Goal: Find specific page/section: Find specific page/section

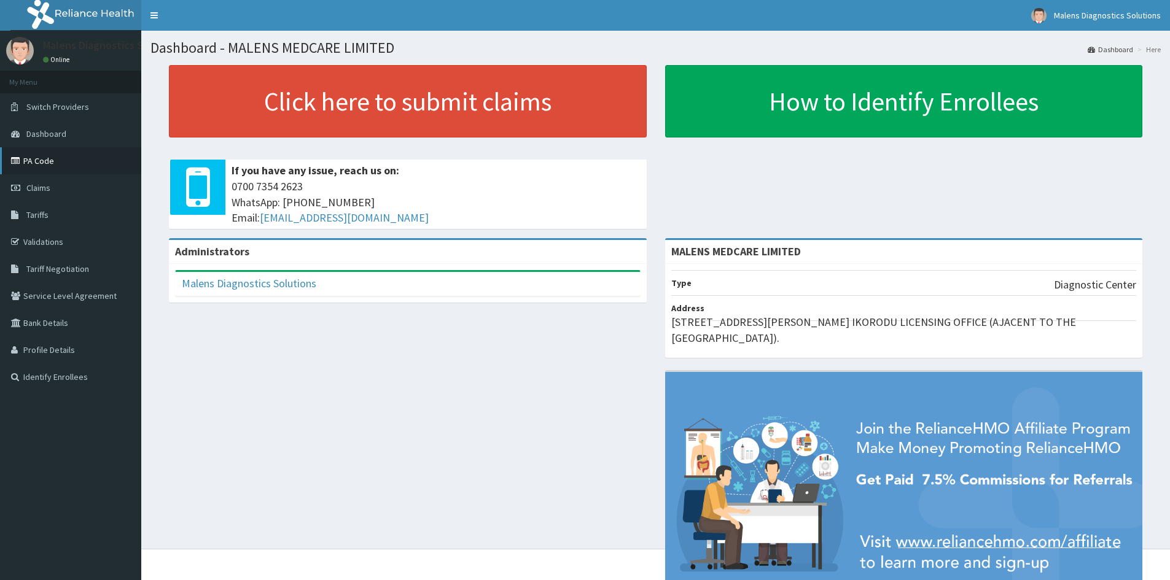
click at [42, 160] on link "PA Code" at bounding box center [70, 160] width 141 height 27
